Goal: Task Accomplishment & Management: Complete application form

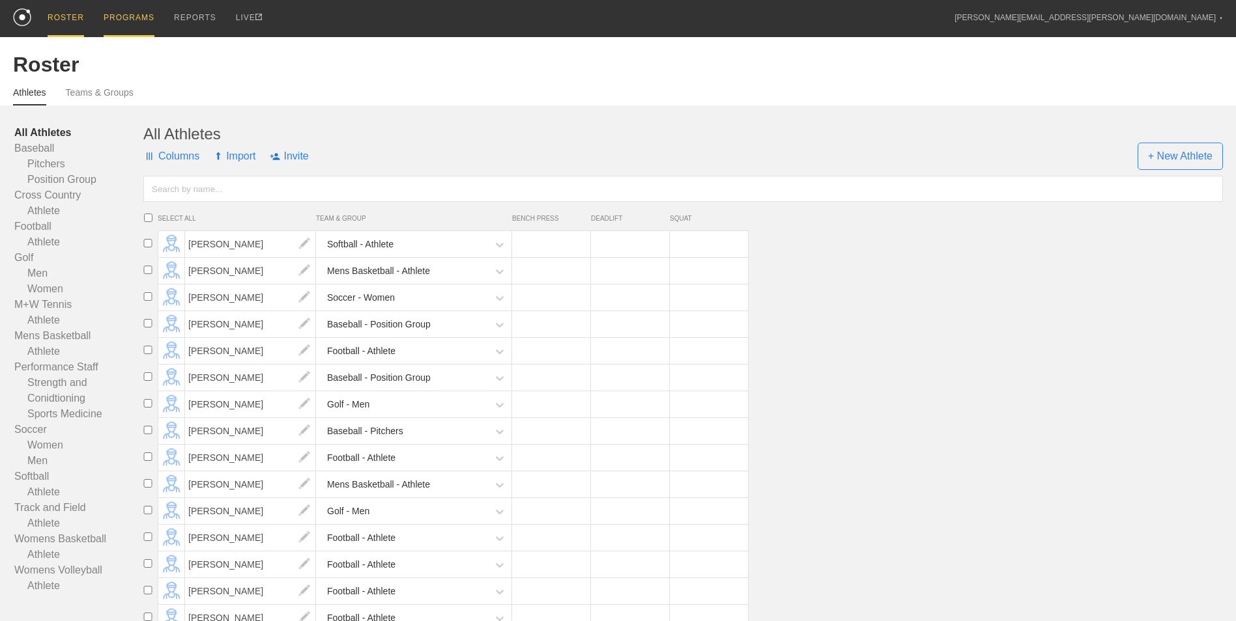
click at [132, 31] on div "PROGRAMS" at bounding box center [129, 18] width 51 height 37
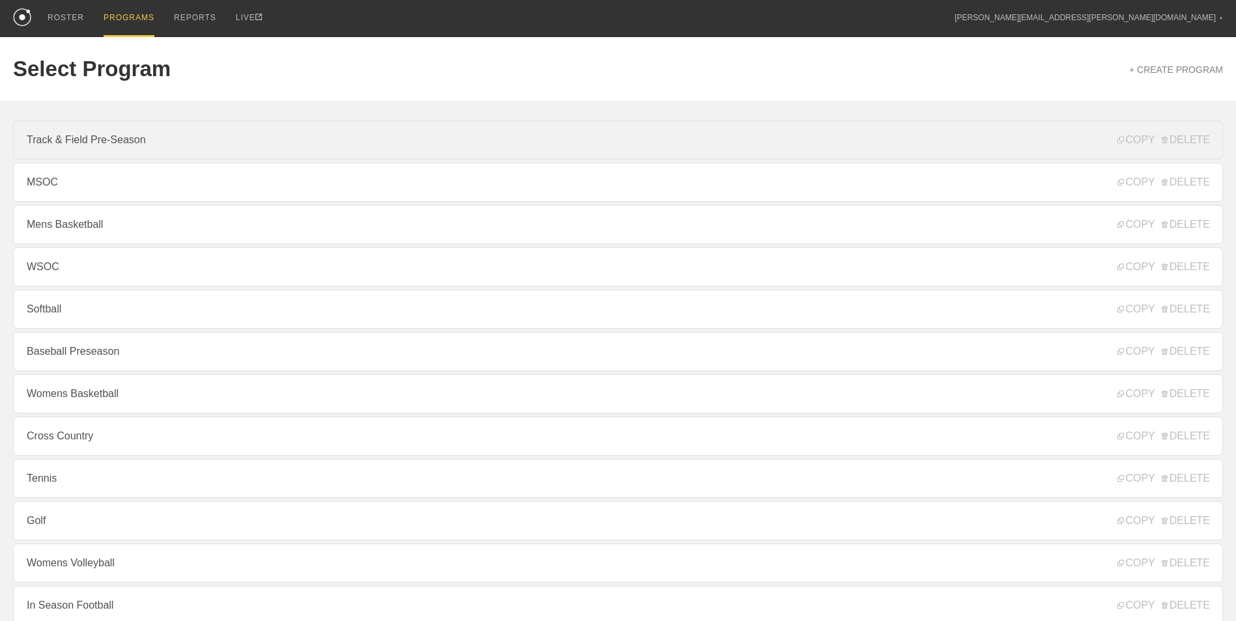
click at [106, 150] on link "Track & Field Pre-Season" at bounding box center [618, 139] width 1210 height 39
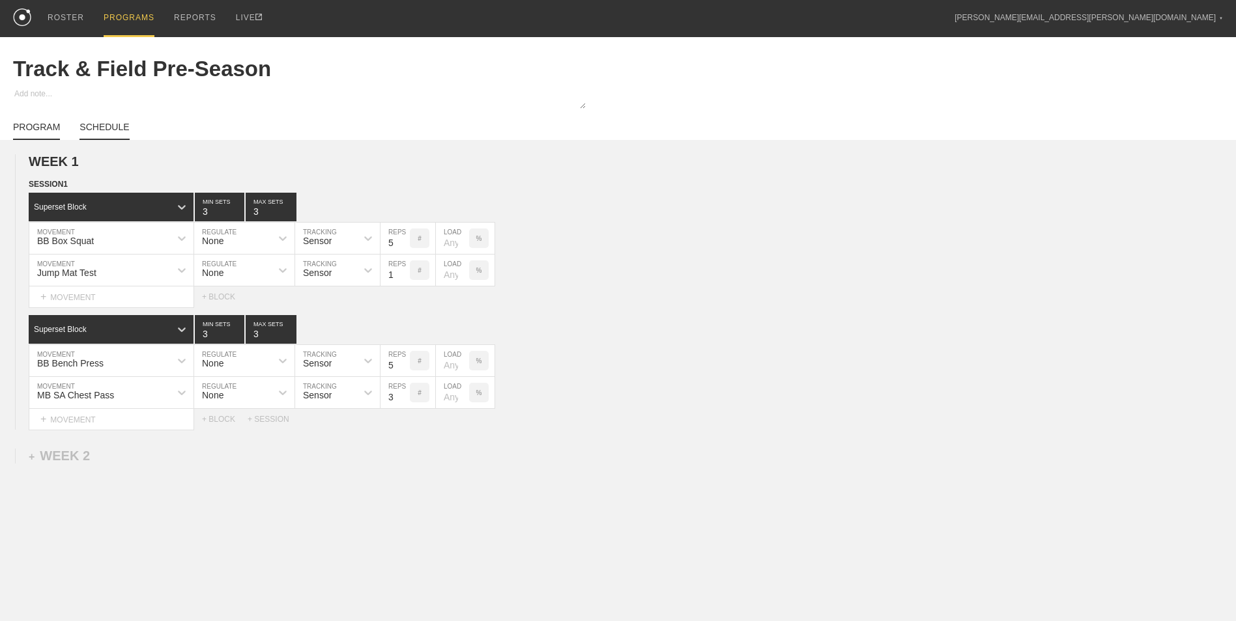
click at [106, 133] on link "SCHEDULE" at bounding box center [104, 131] width 50 height 18
type textarea "x"
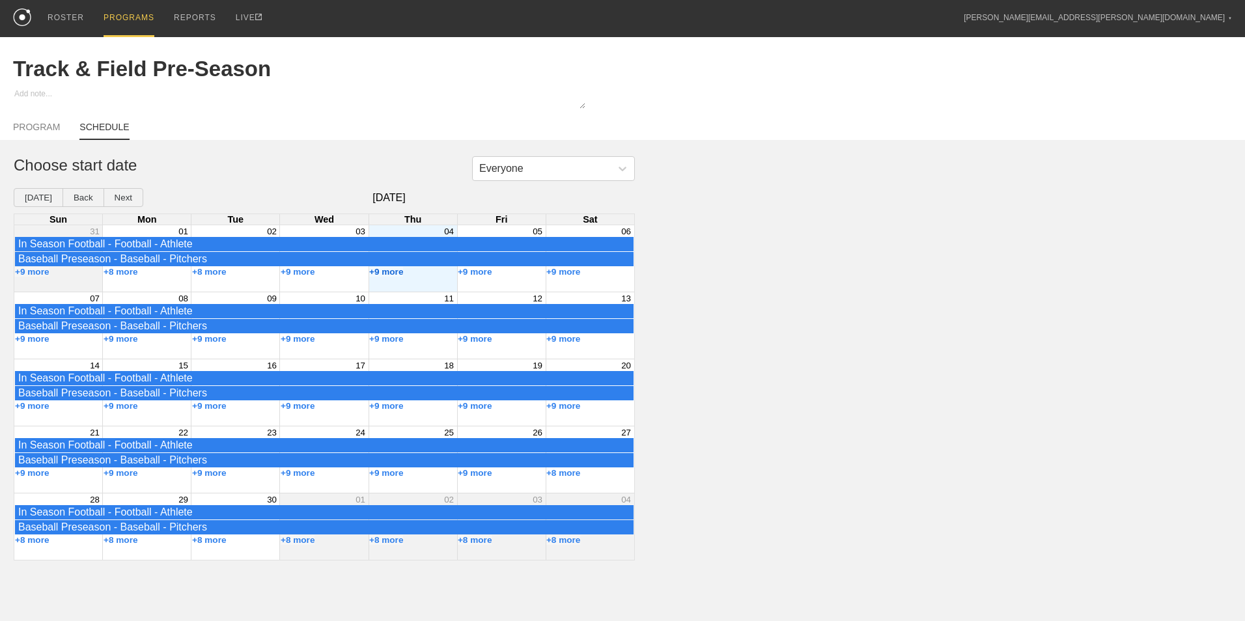
click at [398, 276] on button "+9 more" at bounding box center [386, 272] width 35 height 10
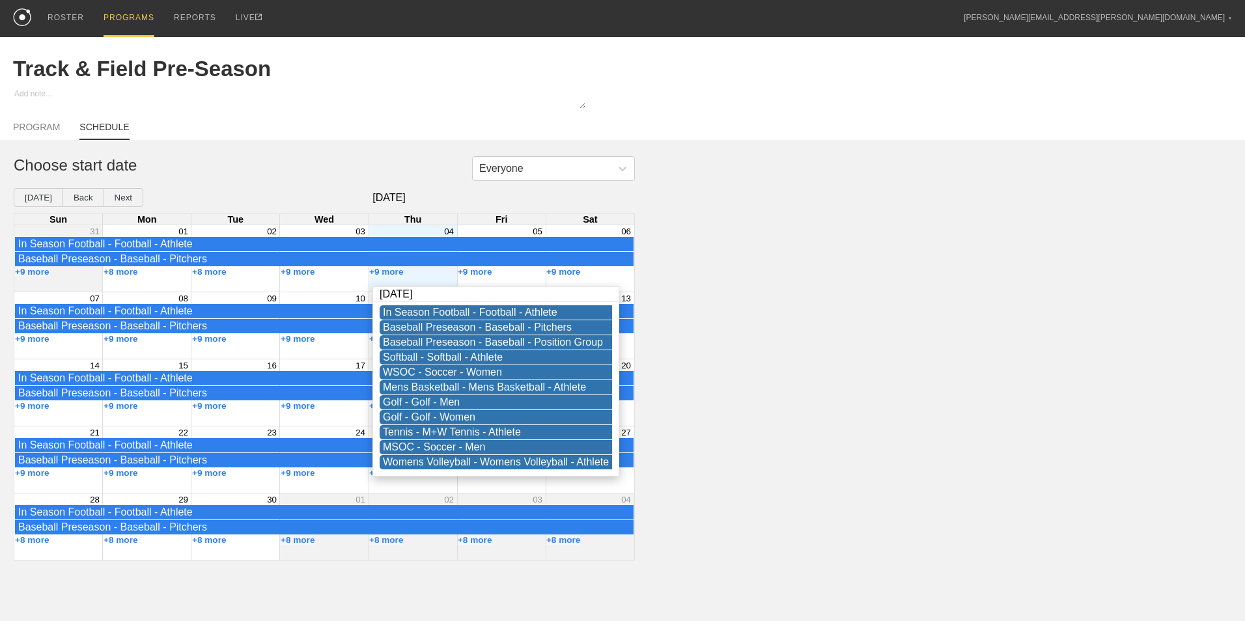
click at [410, 276] on div "+9 more" at bounding box center [413, 272] width 89 height 10
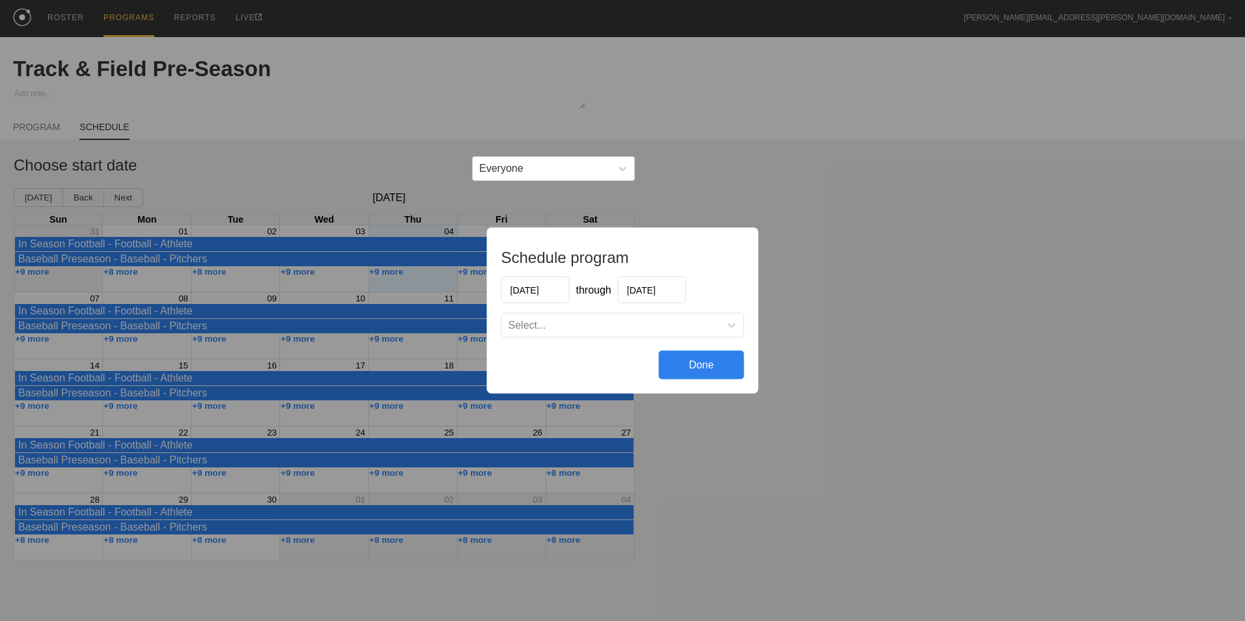
click at [675, 288] on input "[DATE]" at bounding box center [652, 290] width 68 height 27
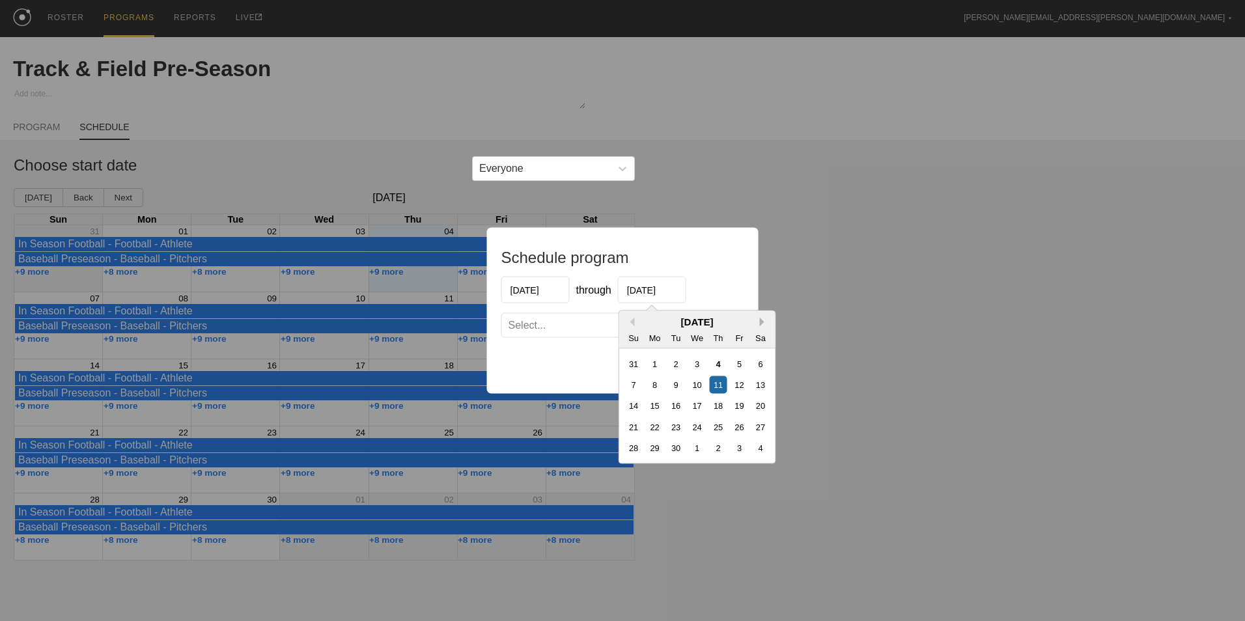
click at [760, 318] on button "Next Month" at bounding box center [764, 322] width 9 height 9
click at [738, 429] on div "26" at bounding box center [740, 427] width 18 height 18
type input "[DATE]"
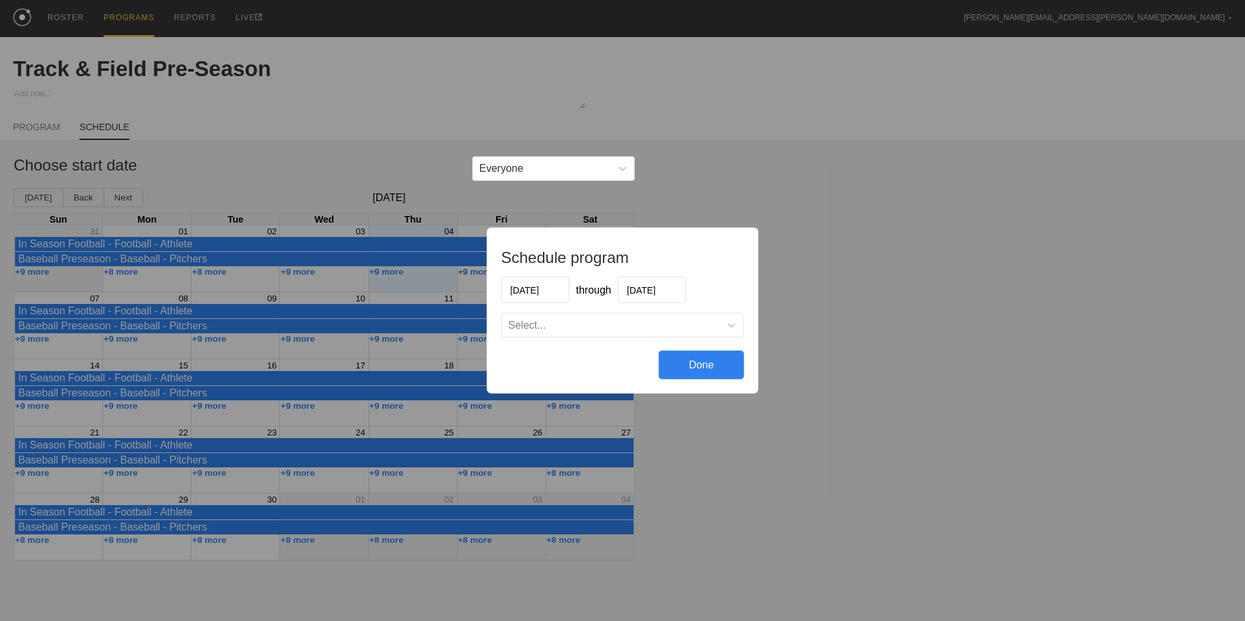
click at [574, 326] on div "Select..." at bounding box center [611, 325] width 218 height 13
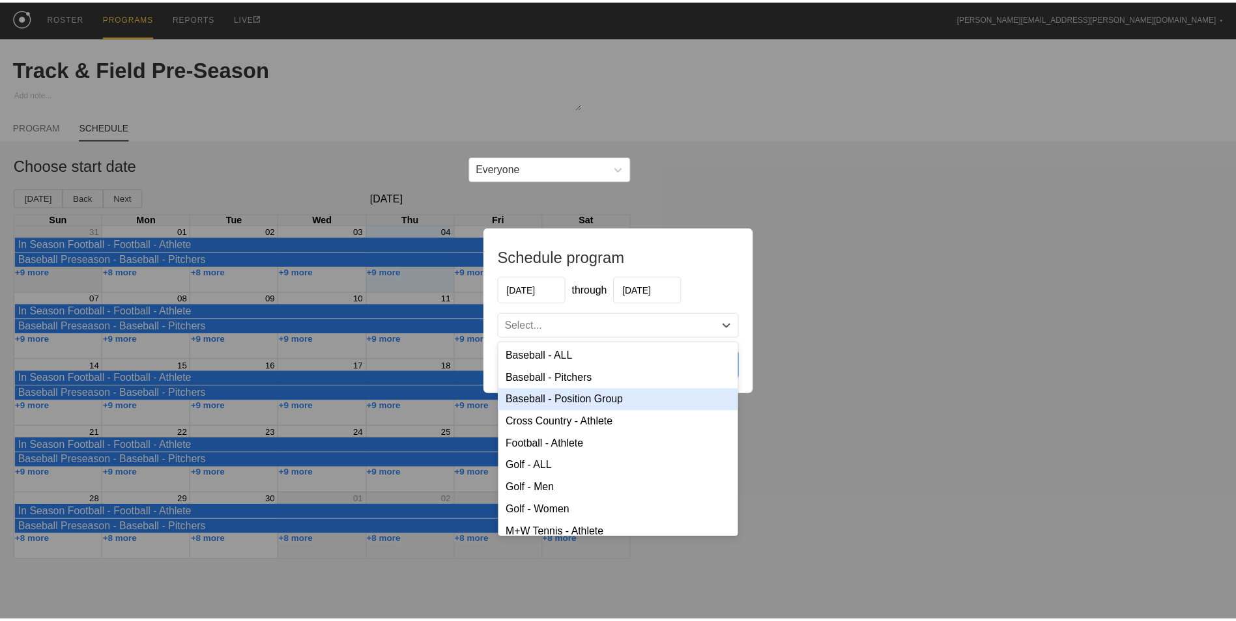
scroll to position [266, 0]
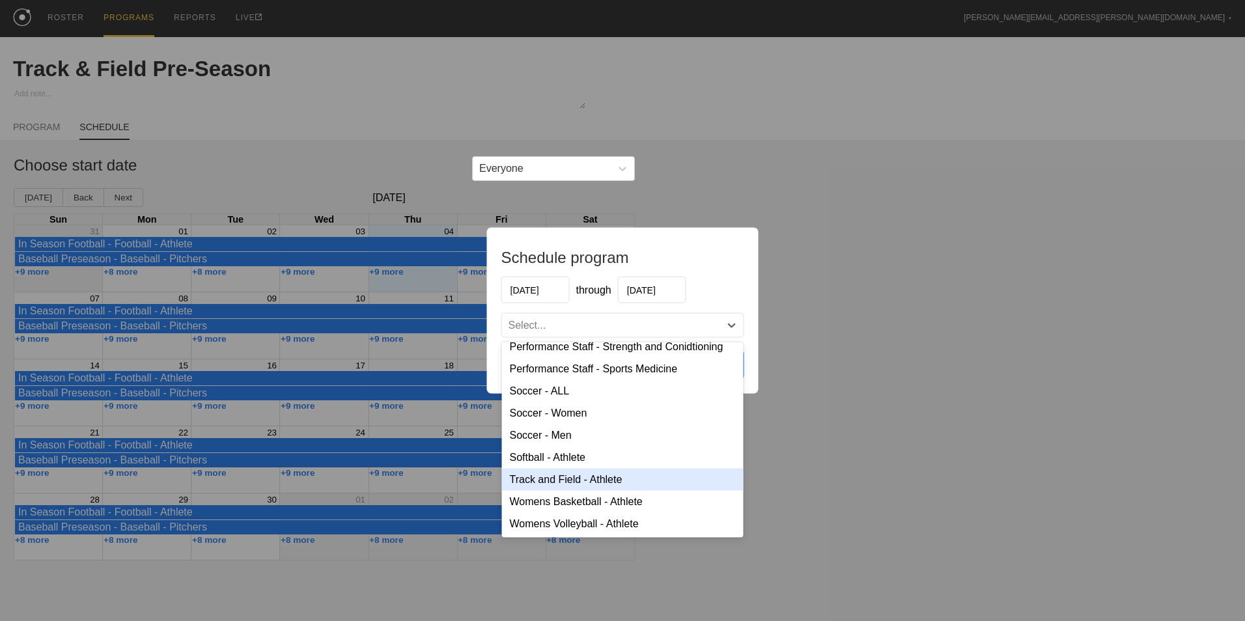
click at [597, 477] on div "Track and Field - Athlete" at bounding box center [623, 480] width 242 height 22
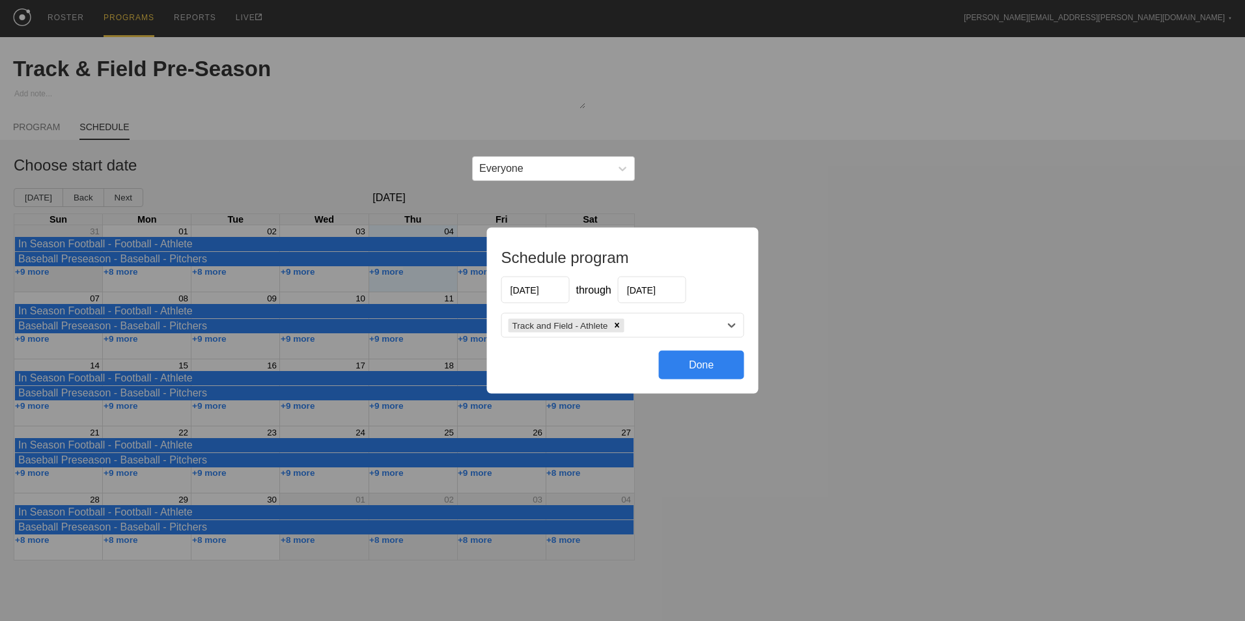
click at [717, 360] on div "Done" at bounding box center [701, 365] width 85 height 29
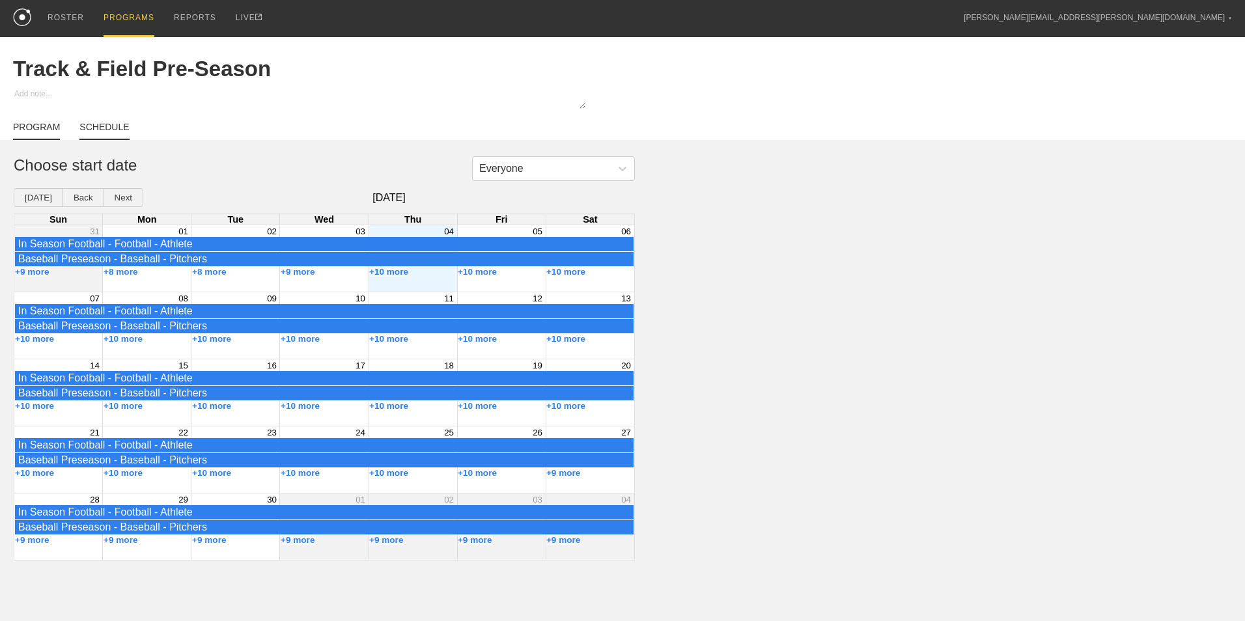
click at [42, 124] on link "PROGRAM" at bounding box center [36, 131] width 47 height 18
type textarea "x"
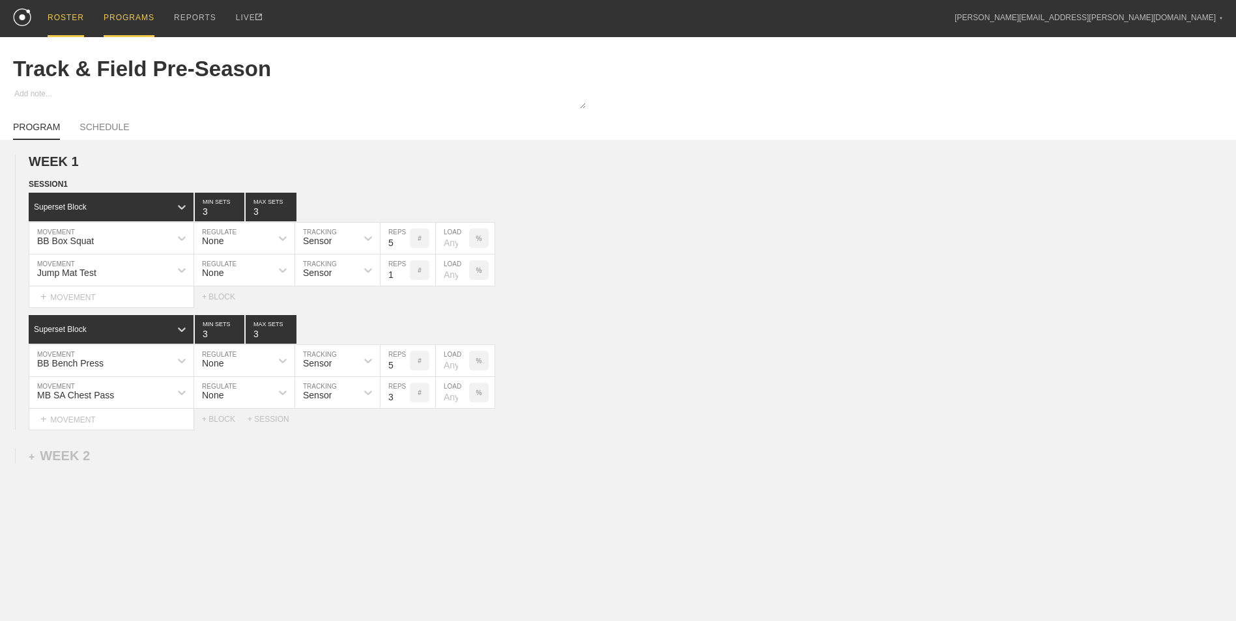
click at [69, 16] on div "ROSTER" at bounding box center [66, 18] width 36 height 37
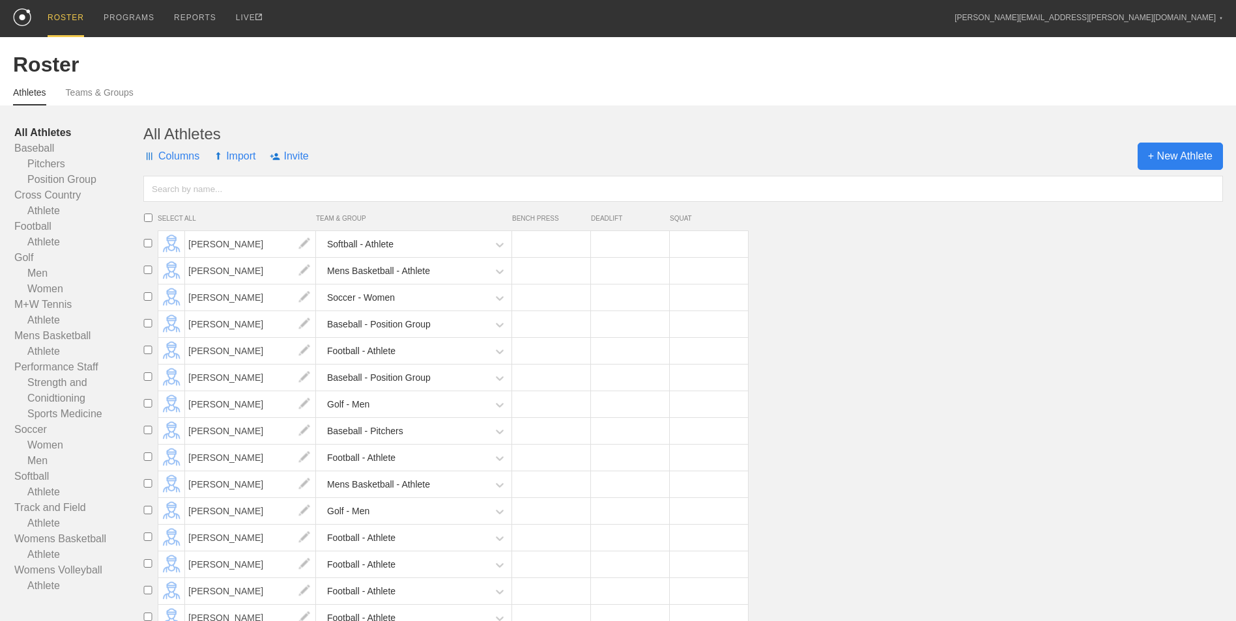
click at [1175, 152] on span "+ New Athlete" at bounding box center [1179, 156] width 85 height 27
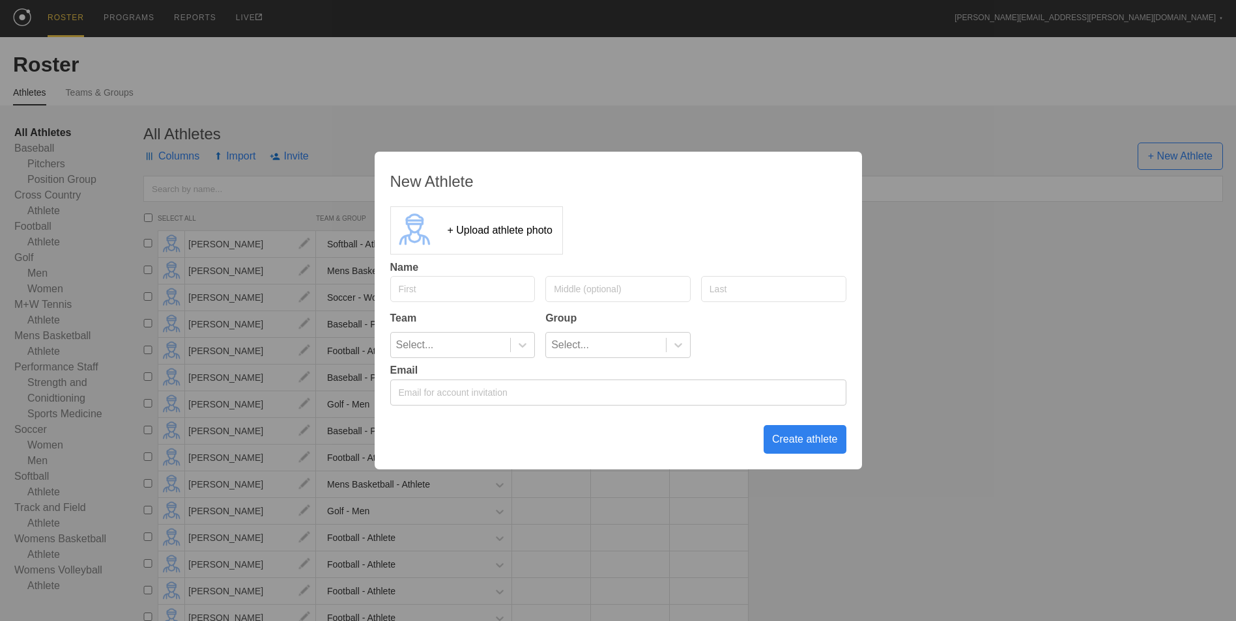
click at [474, 297] on input "text" at bounding box center [462, 289] width 145 height 26
type input "[PERSON_NAME]"
click at [797, 297] on input "text" at bounding box center [773, 289] width 145 height 26
type input "[PERSON_NAME]"
click at [453, 346] on div "Select..." at bounding box center [451, 345] width 120 height 25
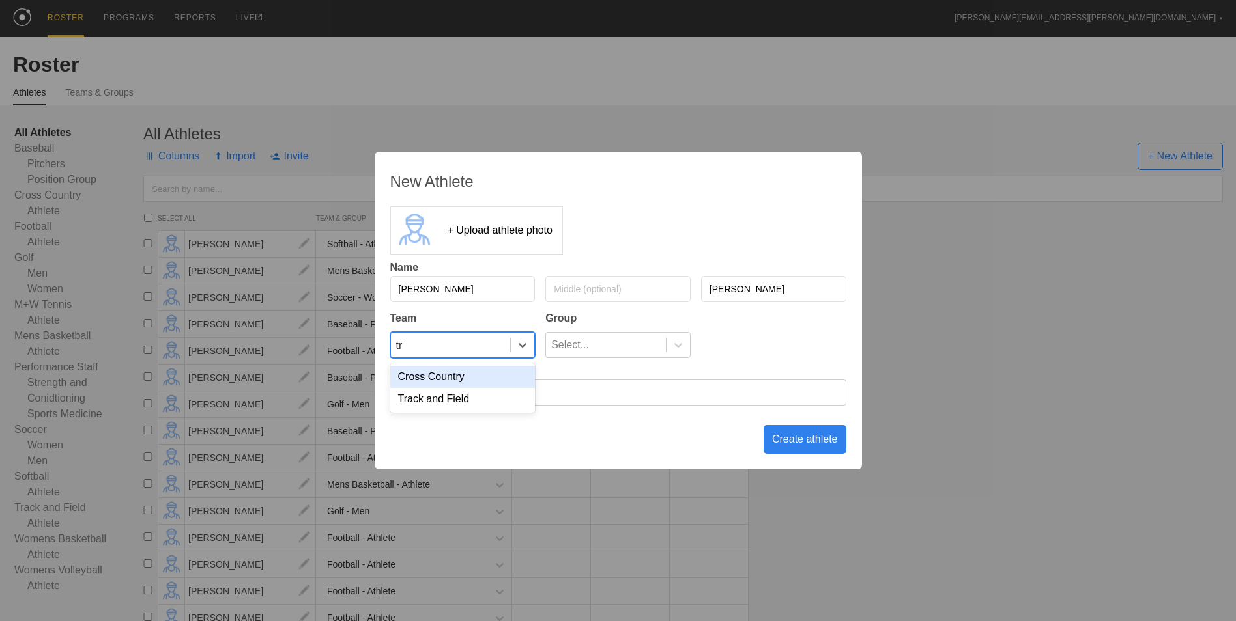
type input "tra"
click at [501, 378] on div "Track and Field" at bounding box center [462, 377] width 145 height 22
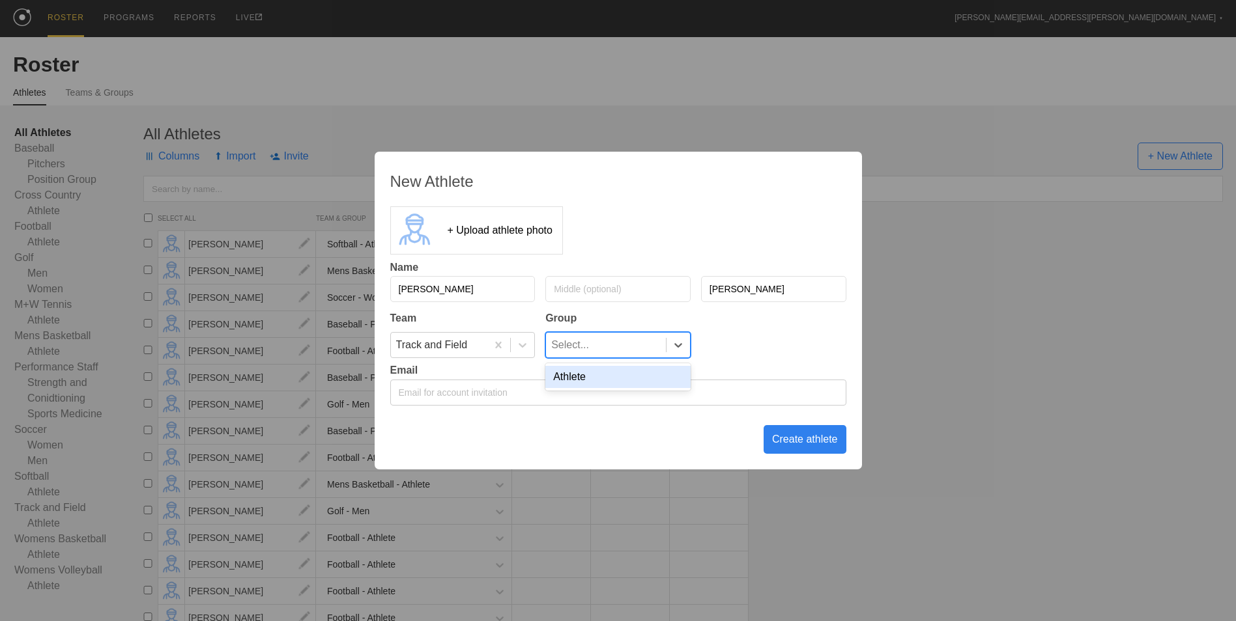
click at [607, 345] on div "Select..." at bounding box center [606, 345] width 120 height 25
click at [597, 386] on div "Athlete" at bounding box center [617, 377] width 145 height 22
click at [810, 438] on div "Create athlete" at bounding box center [804, 439] width 83 height 29
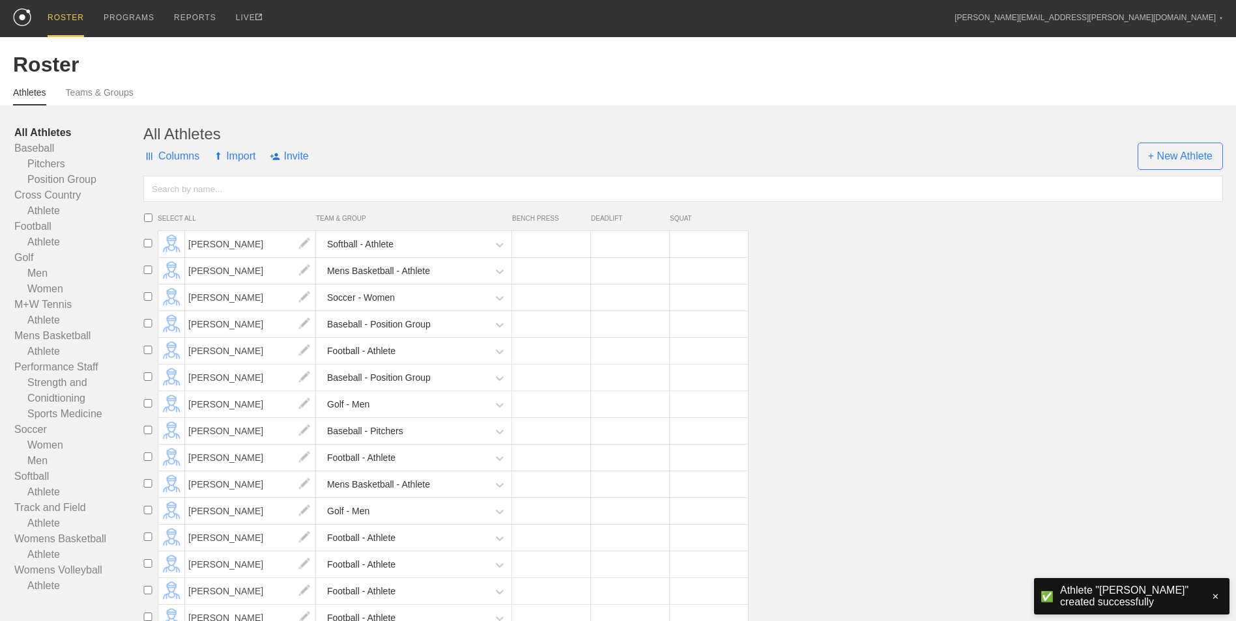
click at [59, 24] on div "ROSTER" at bounding box center [66, 18] width 36 height 37
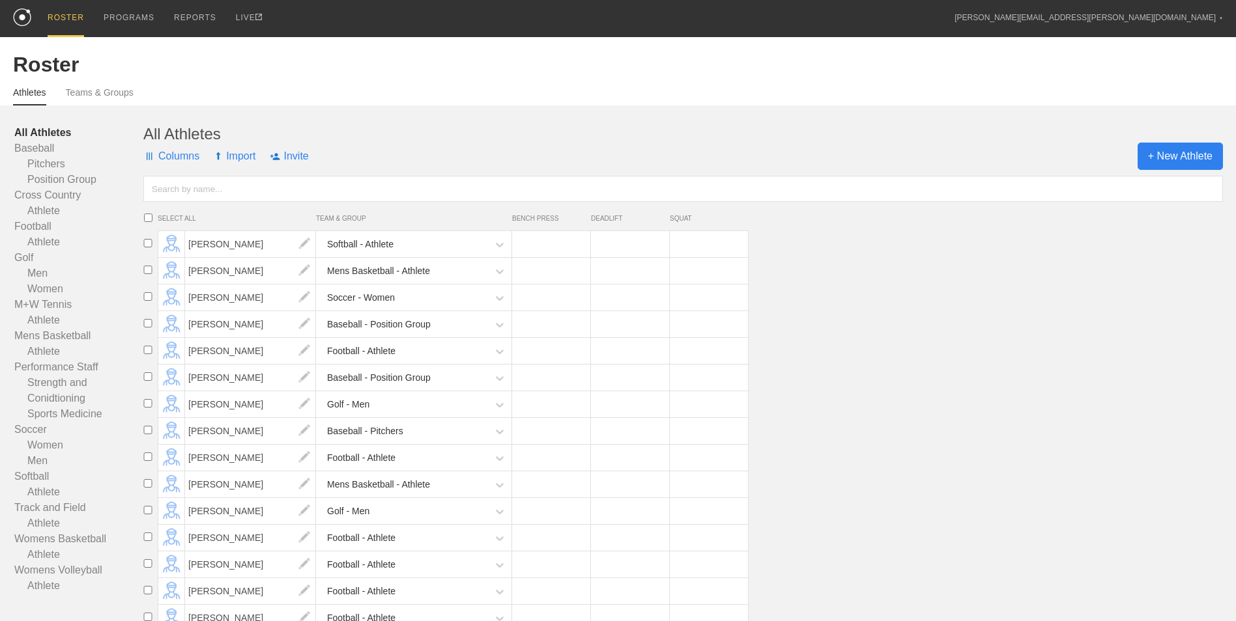
click at [1169, 155] on span "+ New Athlete" at bounding box center [1179, 156] width 85 height 27
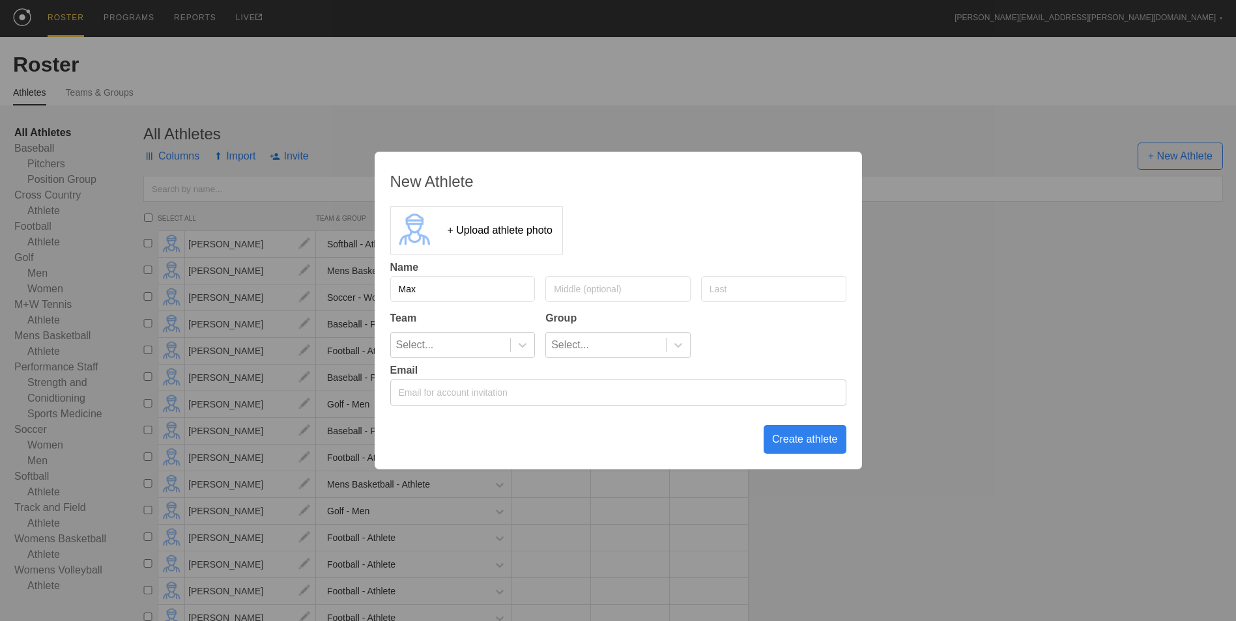
type input "Max"
click at [732, 283] on input "text" at bounding box center [773, 289] width 145 height 26
type input "[PERSON_NAME]"
click at [522, 345] on icon at bounding box center [522, 345] width 13 height 13
type input "track"
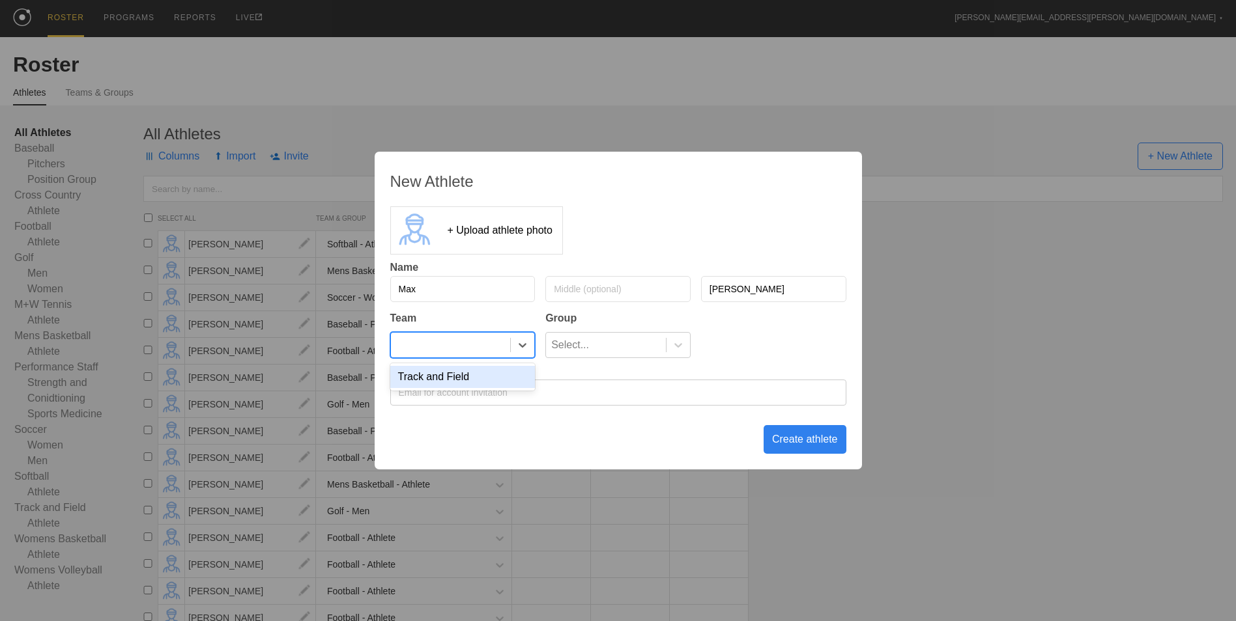
click at [502, 393] on input "email" at bounding box center [618, 393] width 456 height 26
click at [481, 349] on div "Select..." at bounding box center [451, 345] width 120 height 25
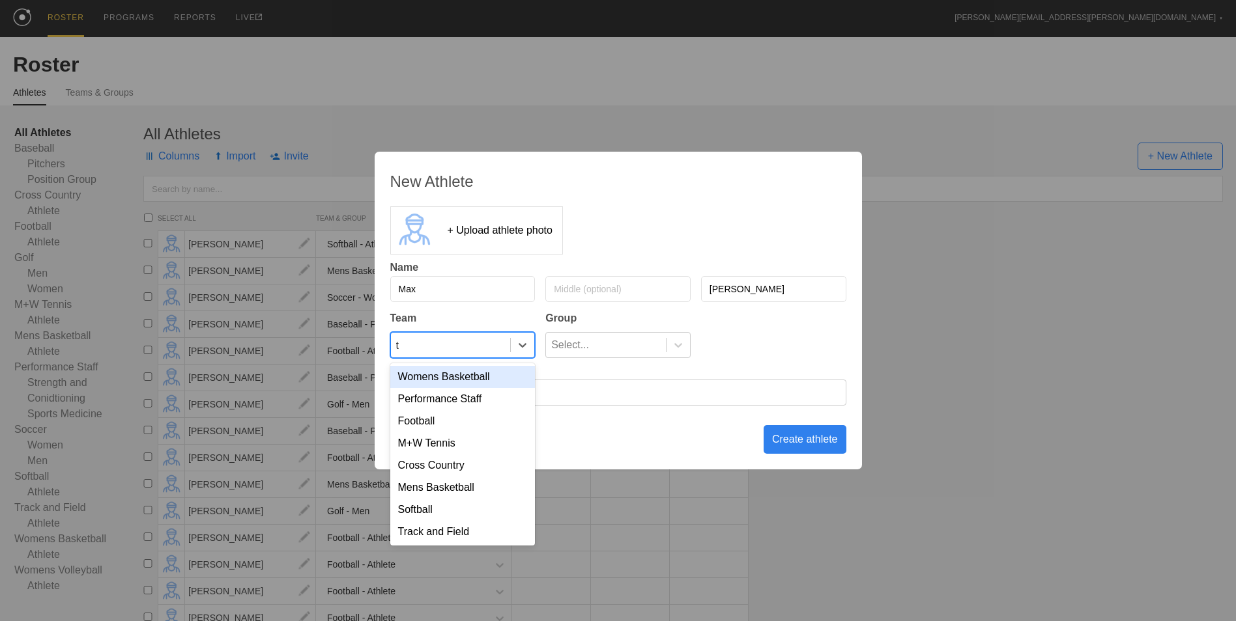
type input "tr"
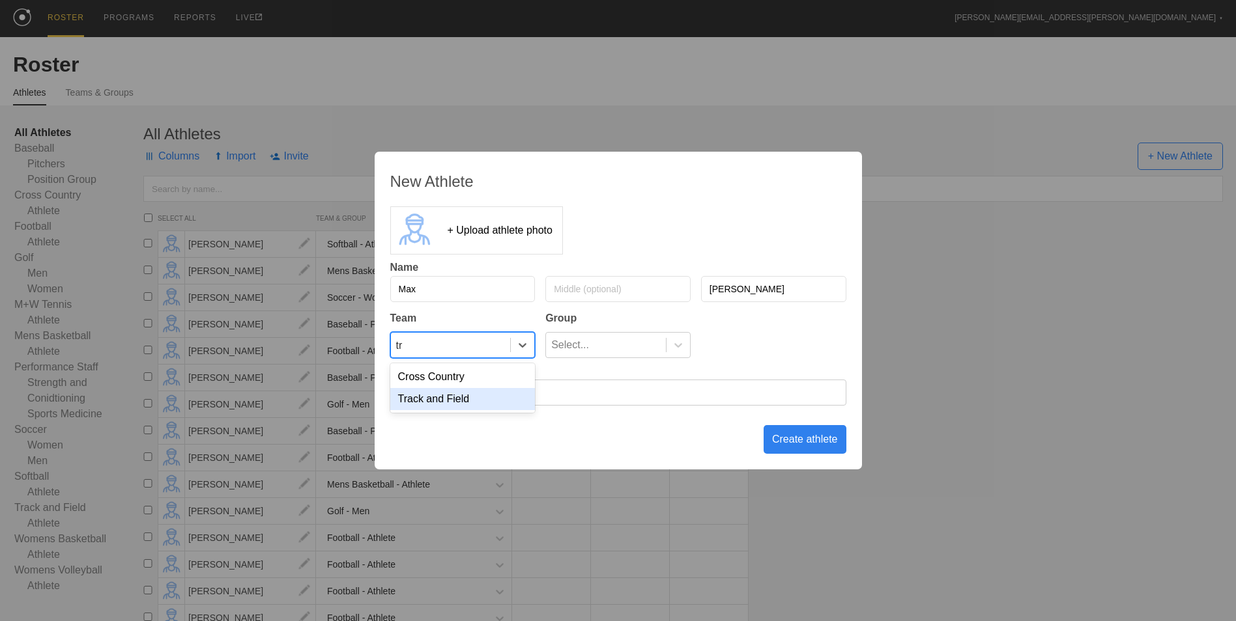
click at [466, 409] on div "Track and Field" at bounding box center [462, 399] width 145 height 22
click at [635, 349] on div "Select..." at bounding box center [606, 345] width 120 height 25
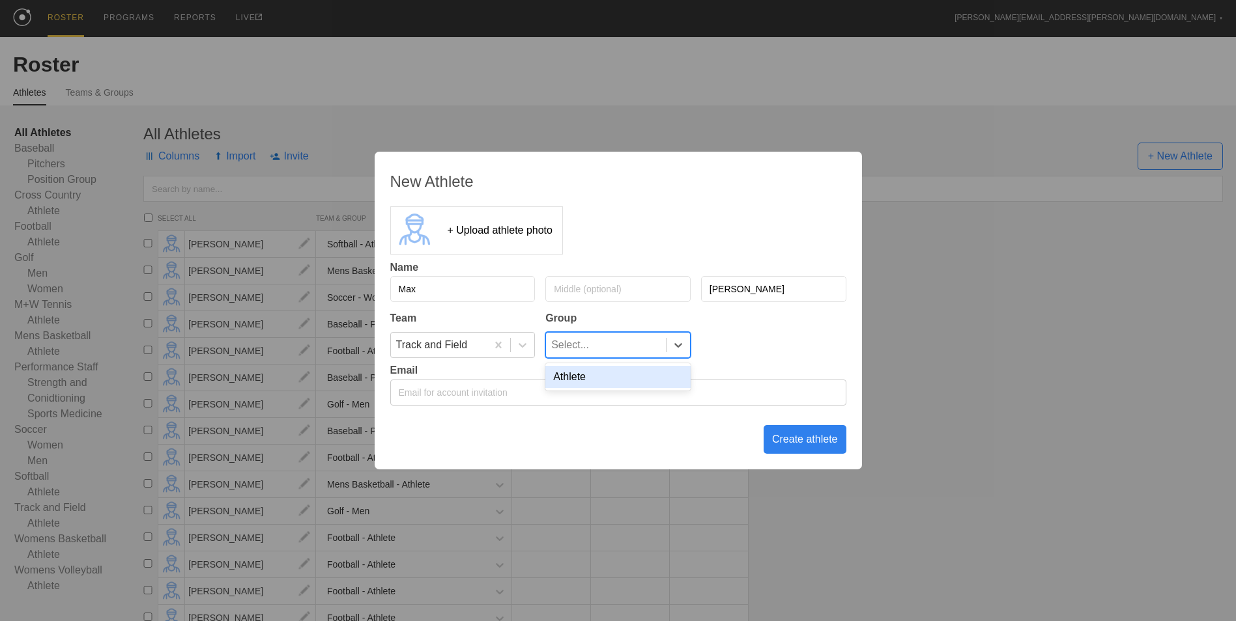
click at [627, 377] on div "Athlete" at bounding box center [617, 377] width 145 height 22
click at [790, 440] on div "Create athlete" at bounding box center [804, 439] width 83 height 29
